Goal: Task Accomplishment & Management: Complete application form

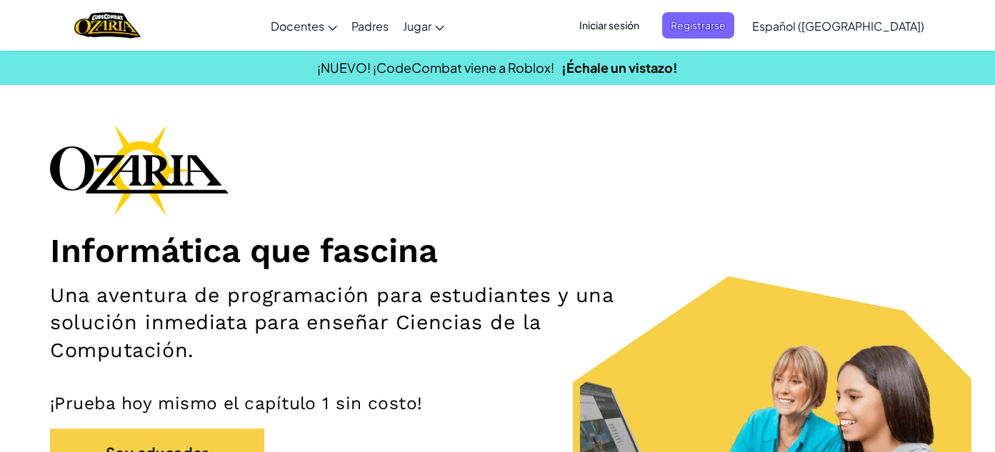
click at [683, 23] on ul "Iniciar sesión Registrarse" at bounding box center [652, 25] width 178 height 26
click at [639, 23] on font "Iniciar sesión" at bounding box center [609, 25] width 60 height 13
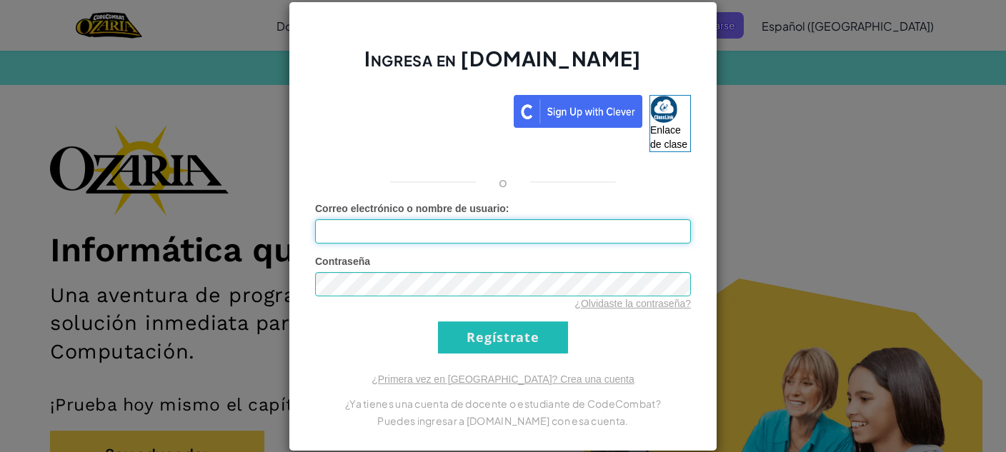
click at [428, 221] on input "Correo electrónico o nombre de usuario :" at bounding box center [503, 231] width 376 height 24
type input "[EMAIL_ADDRESS][DOMAIN_NAME]"
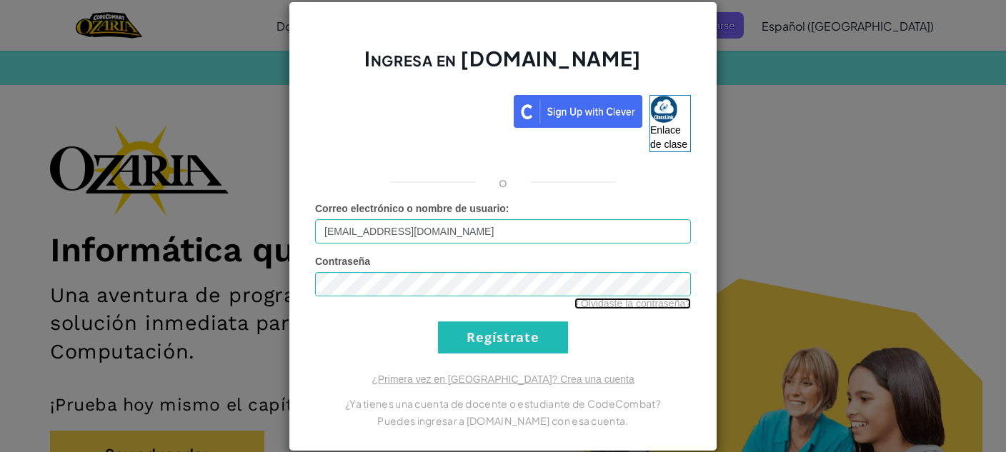
click at [588, 301] on font "¿Olvidaste la contraseña?" at bounding box center [632, 303] width 116 height 11
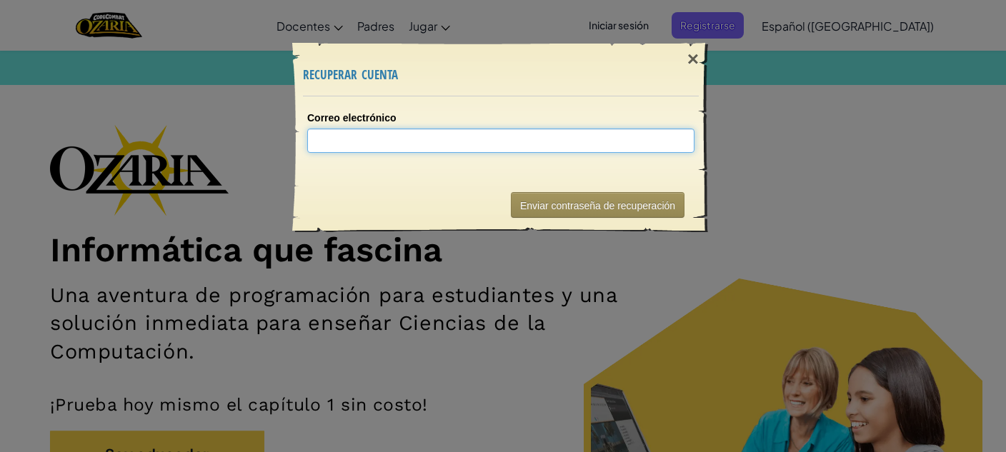
click at [551, 134] on input "Correo electrónico" at bounding box center [500, 141] width 387 height 24
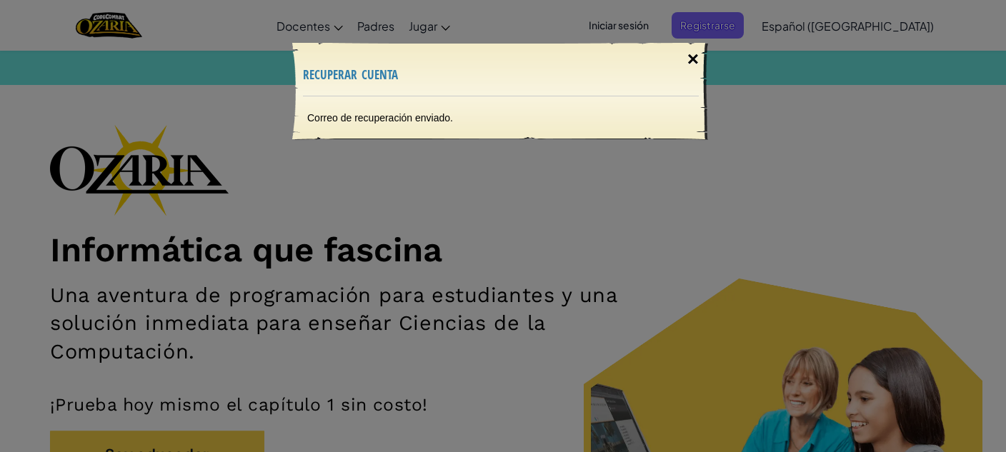
click at [690, 53] on font "×" at bounding box center [692, 59] width 11 height 22
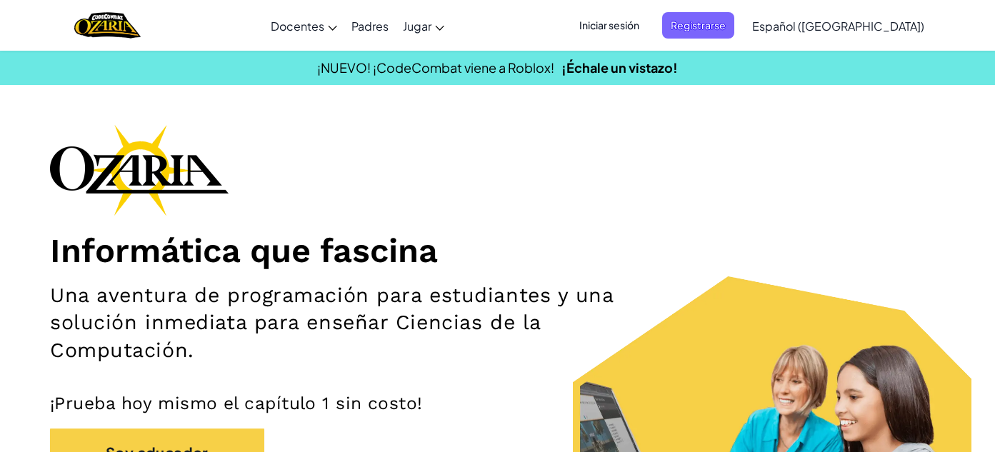
click at [639, 18] on font "Iniciar sesión" at bounding box center [609, 25] width 60 height 15
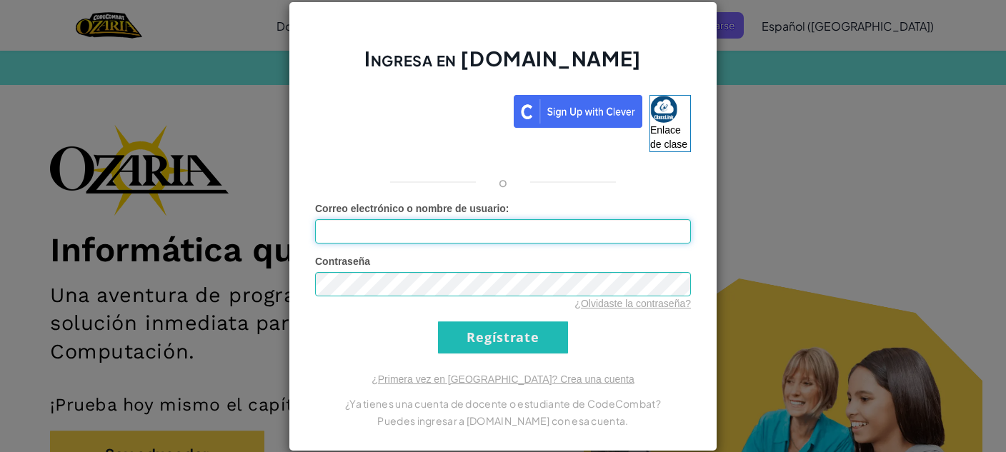
click at [433, 229] on input "Correo electrónico o nombre de usuario :" at bounding box center [503, 231] width 376 height 24
type input "[EMAIL_ADDRESS][DOMAIN_NAME]"
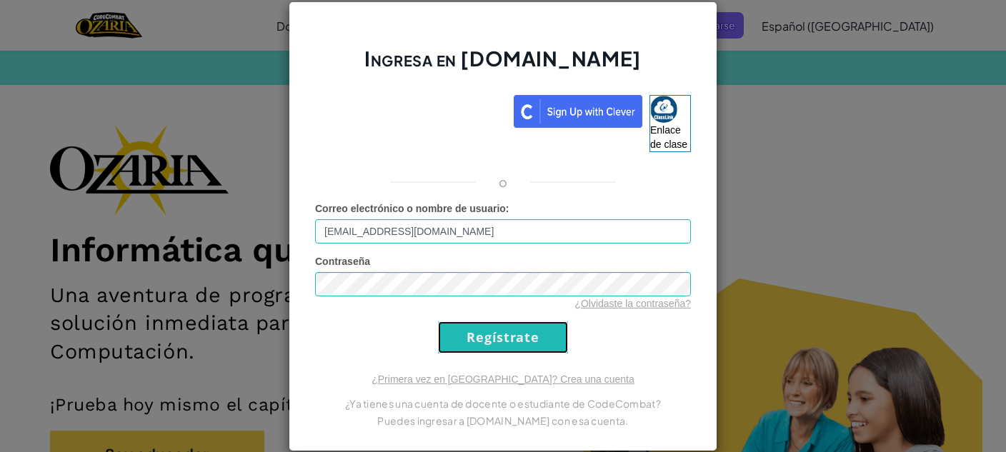
click at [500, 330] on input "Regístrate" at bounding box center [503, 337] width 130 height 32
